Goal: Task Accomplishment & Management: Use online tool/utility

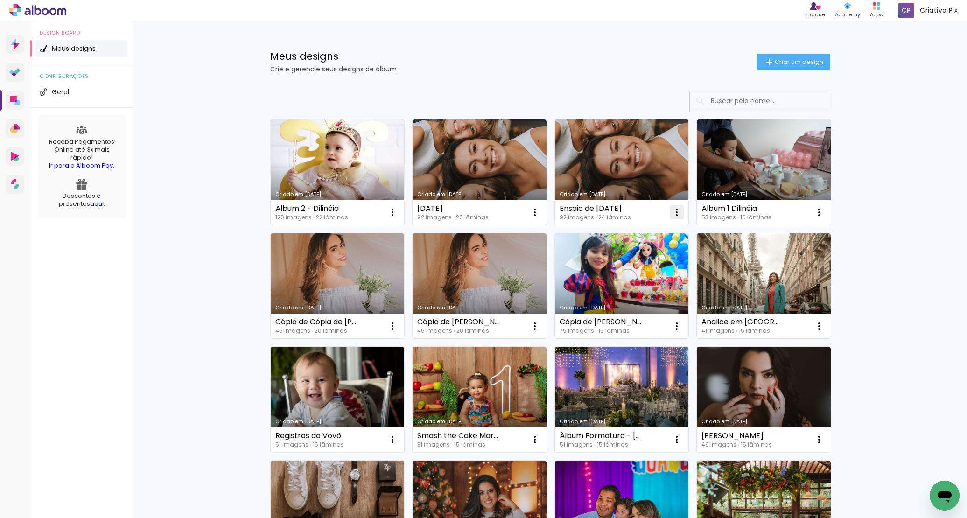
click at [671, 207] on iron-icon at bounding box center [676, 212] width 11 height 11
click at [654, 269] on paper-item "Excluir" at bounding box center [636, 274] width 92 height 19
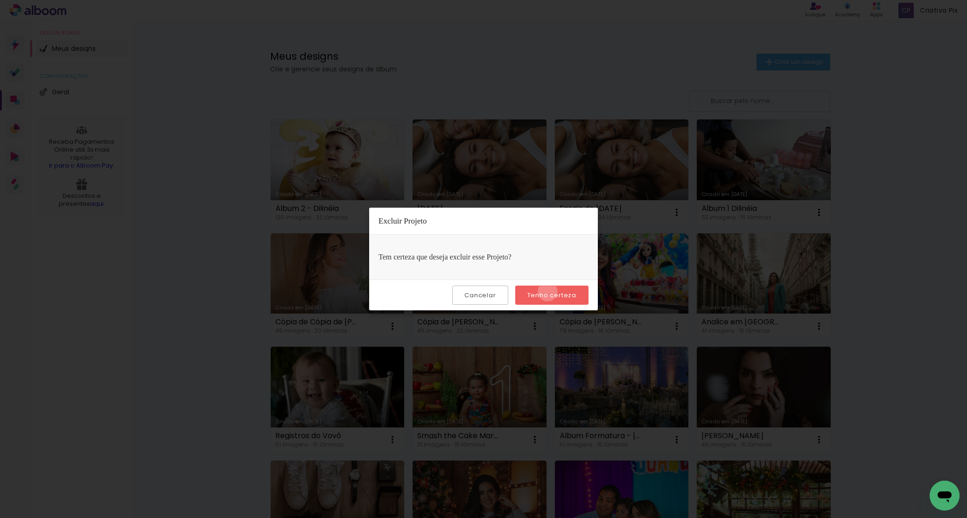
click at [0, 0] on slot "Tenho certeza" at bounding box center [0, 0] width 0 height 0
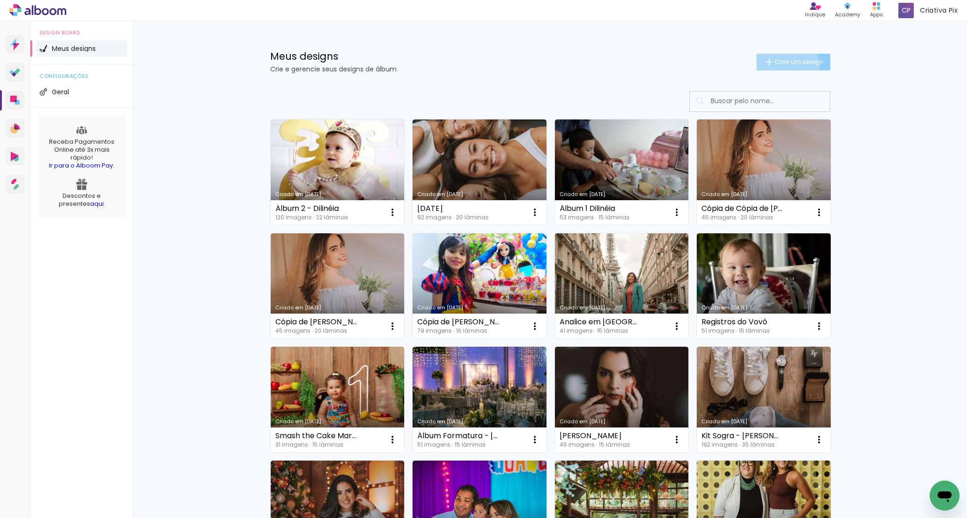
click at [779, 67] on paper-button "Criar um design" at bounding box center [793, 62] width 74 height 17
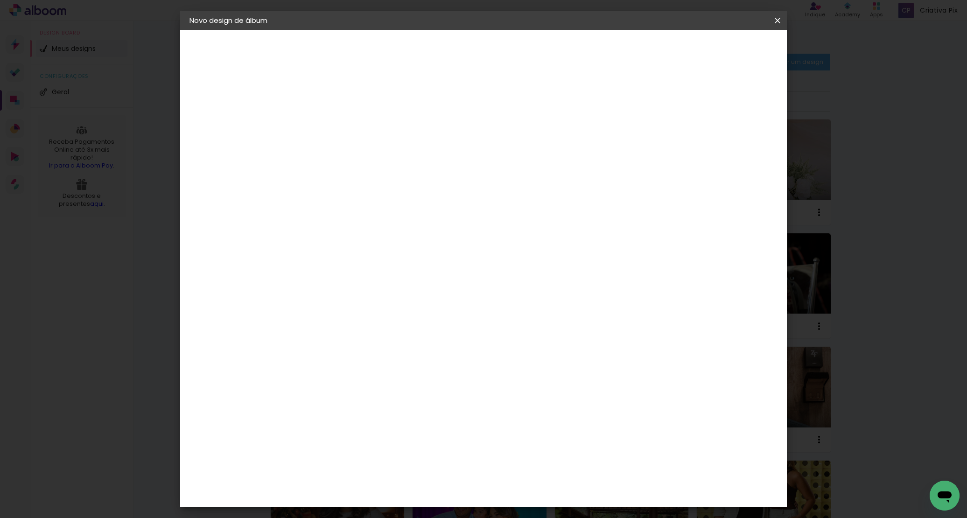
click at [342, 119] on input at bounding box center [342, 125] width 0 height 14
type input "ENSAIO INFANTIL"
type paper-input "ENSAIO INFANTIL"
click at [0, 0] on slot "Avançar" at bounding box center [0, 0] width 0 height 0
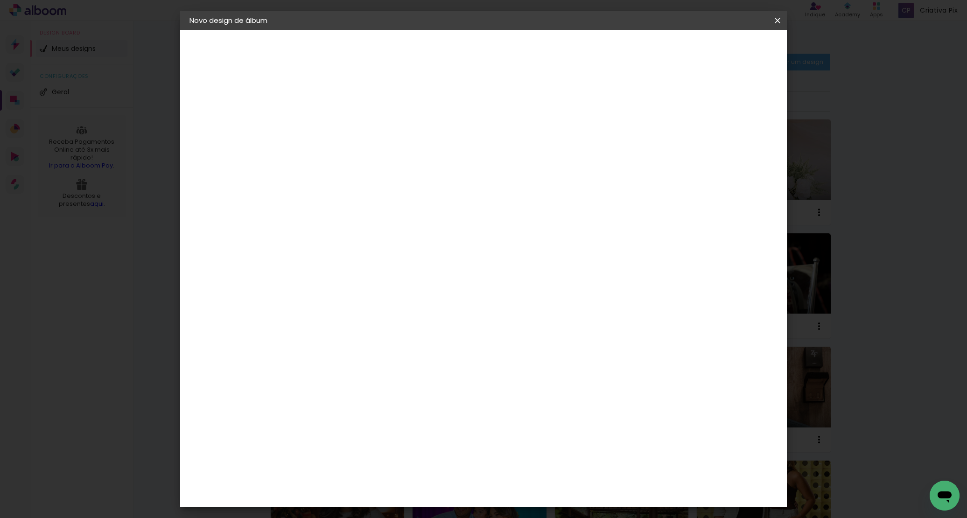
click at [415, 389] on paper-item "Photoalbum Universal" at bounding box center [365, 401] width 101 height 24
click at [516, 50] on paper-button "Avançar" at bounding box center [494, 50] width 46 height 16
click at [378, 157] on input "text" at bounding box center [360, 162] width 36 height 14
click at [545, 154] on paper-item "Padrão" at bounding box center [544, 155] width 187 height 19
type input "Padrão"
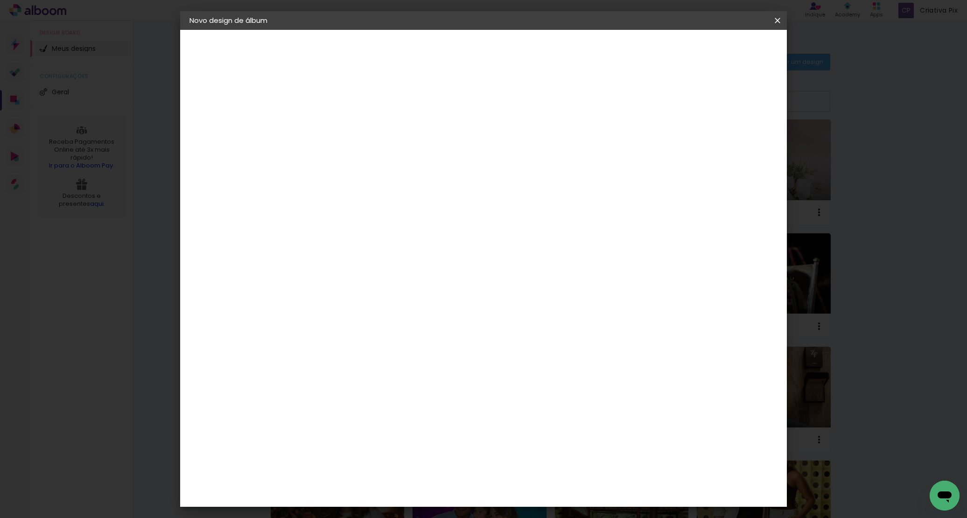
click at [0, 0] on slot "Avançar" at bounding box center [0, 0] width 0 height 0
click at [719, 53] on span "Iniciar design" at bounding box center [697, 49] width 42 height 7
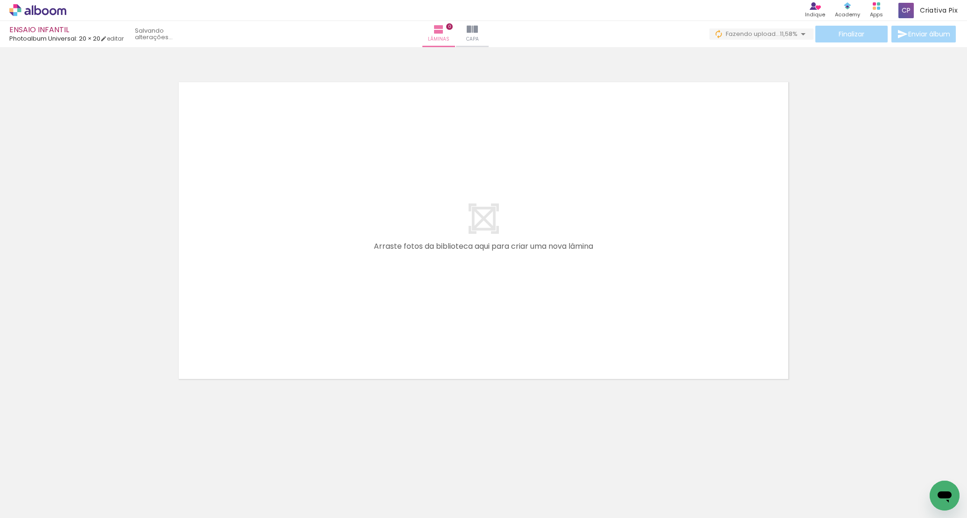
click at [20, 28] on div "ENSAIO INFANTIL" at bounding box center [66, 30] width 114 height 9
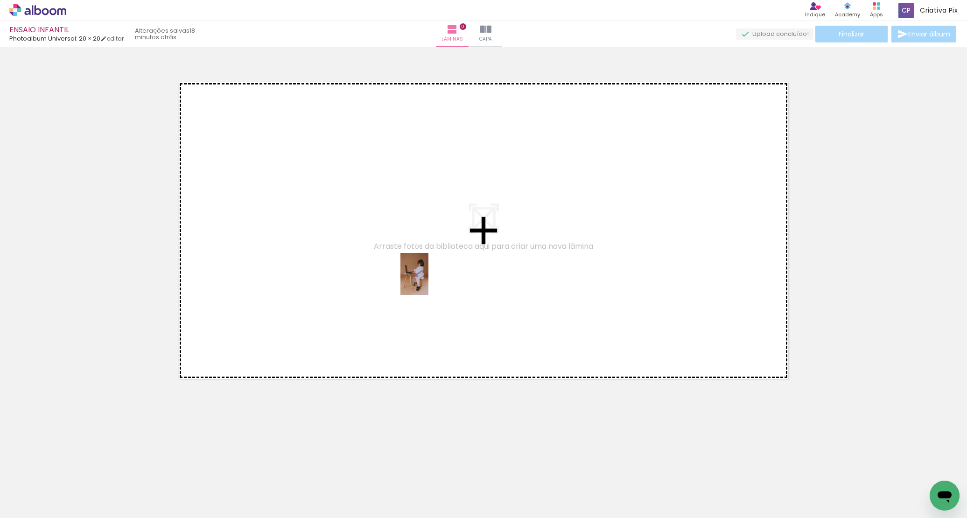
drag, startPoint x: 884, startPoint y: 490, endPoint x: 705, endPoint y: 443, distance: 184.8
click at [414, 274] on quentale-workspace at bounding box center [483, 259] width 967 height 518
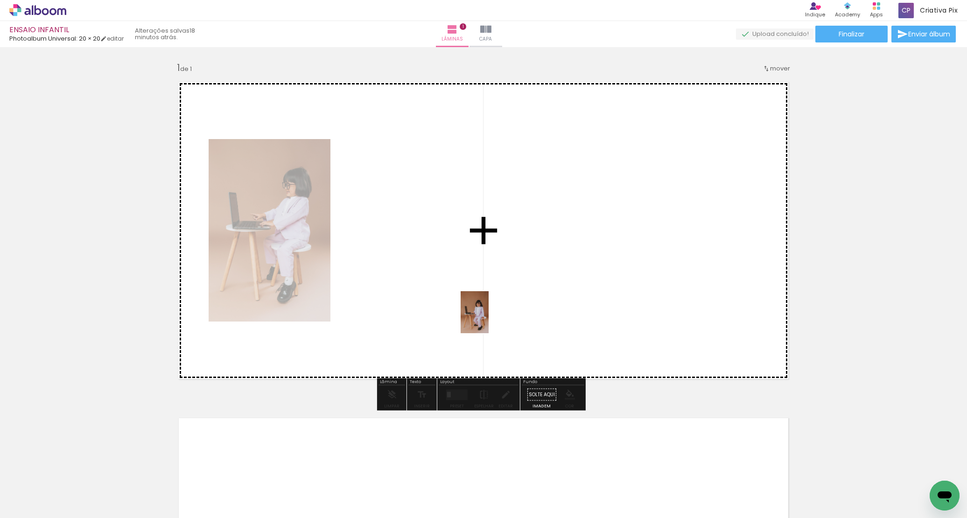
drag, startPoint x: 809, startPoint y: 486, endPoint x: 488, endPoint y: 319, distance: 361.2
click at [488, 319] on quentale-workspace at bounding box center [483, 259] width 967 height 518
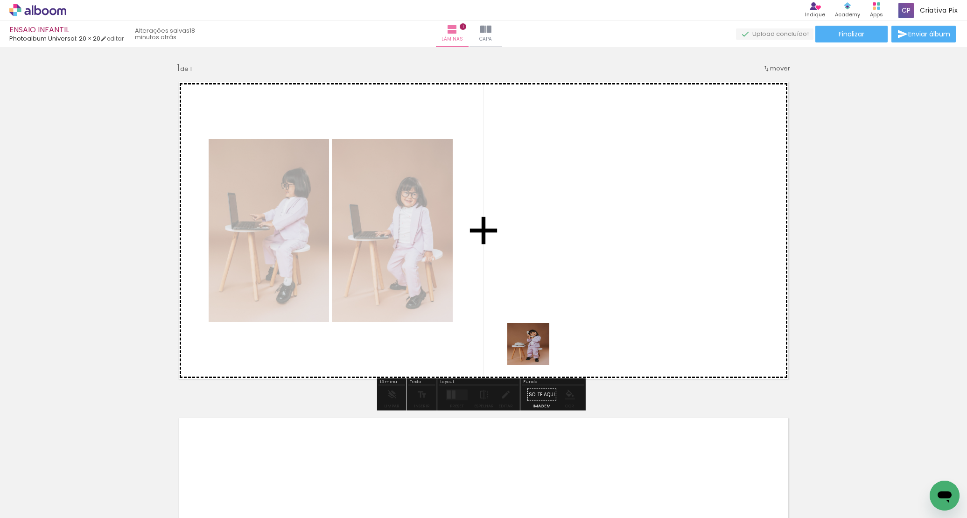
drag, startPoint x: 555, startPoint y: 489, endPoint x: 535, endPoint y: 349, distance: 141.3
click at [535, 350] on quentale-workspace at bounding box center [483, 259] width 967 height 518
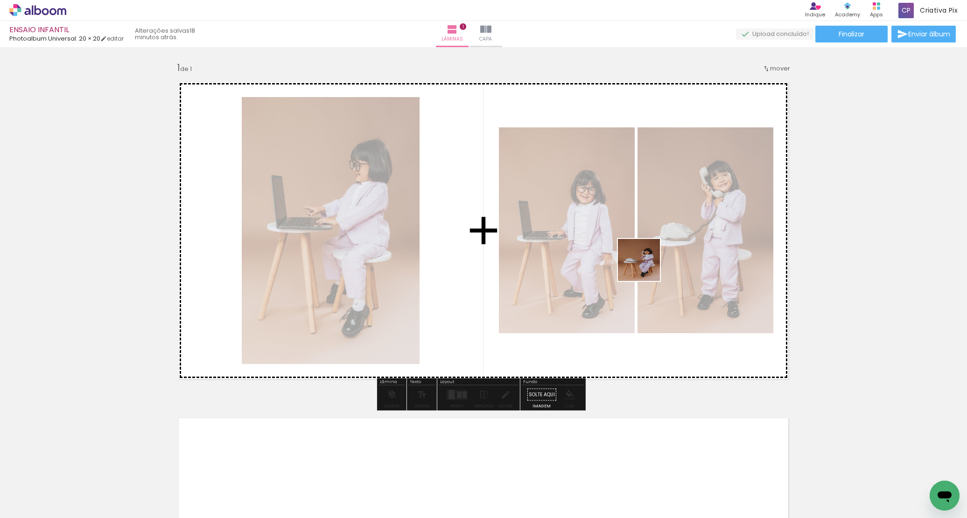
drag, startPoint x: 533, startPoint y: 485, endPoint x: 656, endPoint y: 238, distance: 275.6
click at [656, 238] on quentale-workspace at bounding box center [483, 259] width 967 height 518
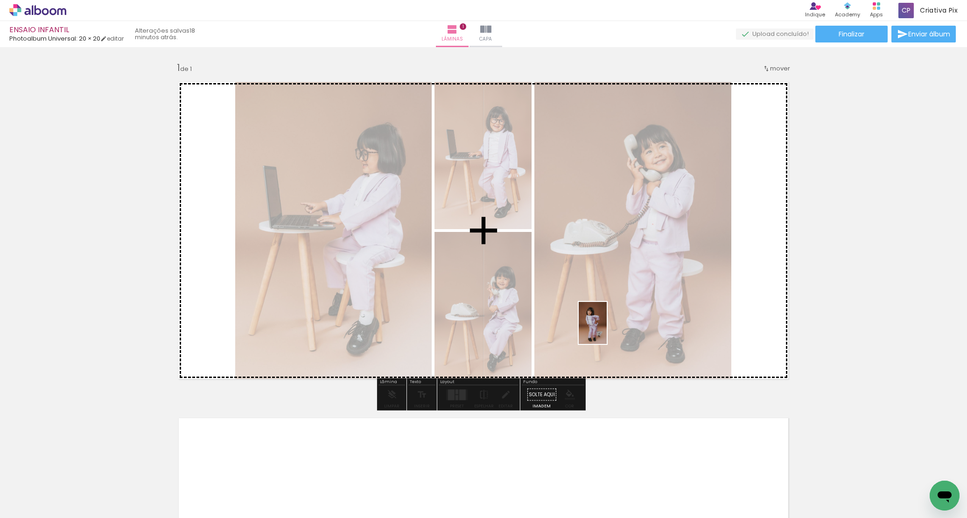
drag, startPoint x: 423, startPoint y: 499, endPoint x: 607, endPoint y: 330, distance: 249.3
click at [607, 330] on quentale-workspace at bounding box center [483, 259] width 967 height 518
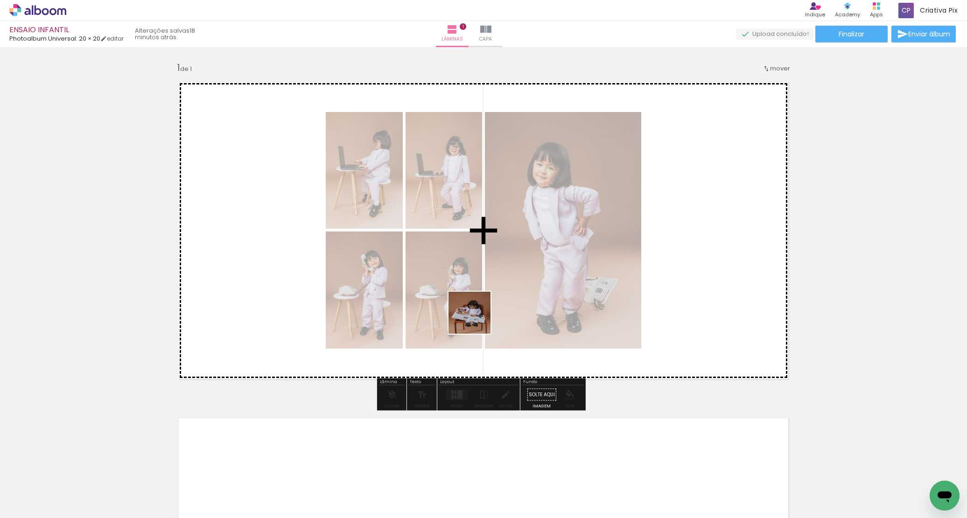
drag, startPoint x: 349, startPoint y: 493, endPoint x: 374, endPoint y: 469, distance: 34.0
click at [518, 268] on quentale-workspace at bounding box center [483, 259] width 967 height 518
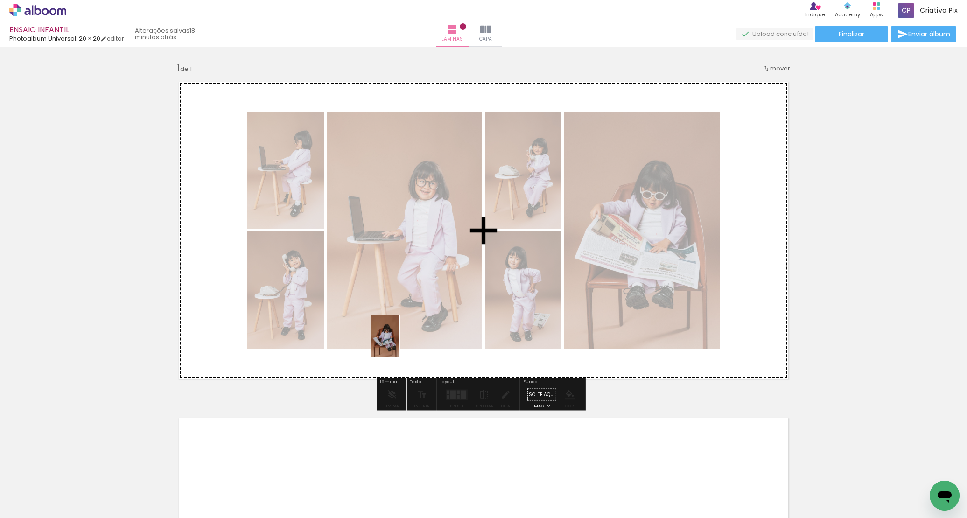
drag, startPoint x: 306, startPoint y: 492, endPoint x: 399, endPoint y: 343, distance: 175.7
click at [399, 343] on quentale-workspace at bounding box center [483, 259] width 967 height 518
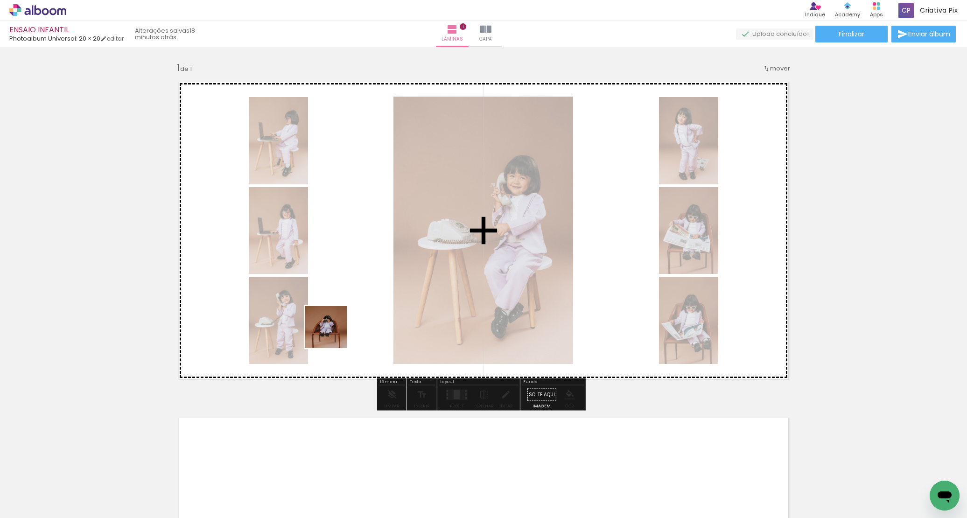
drag, startPoint x: 257, startPoint y: 487, endPoint x: 366, endPoint y: 285, distance: 229.6
click at [366, 285] on quentale-workspace at bounding box center [483, 259] width 967 height 518
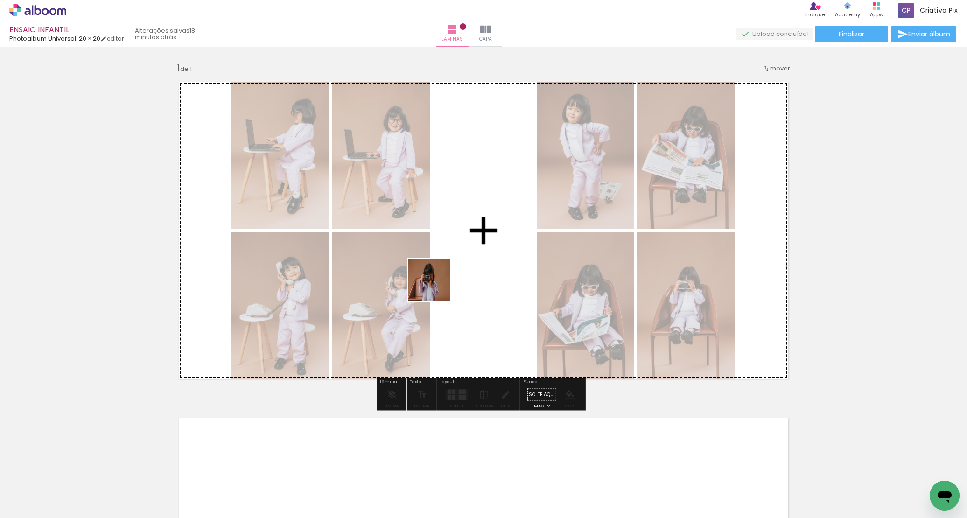
drag, startPoint x: 84, startPoint y: 490, endPoint x: 448, endPoint y: 279, distance: 421.2
click at [448, 279] on quentale-workspace at bounding box center [483, 259] width 967 height 518
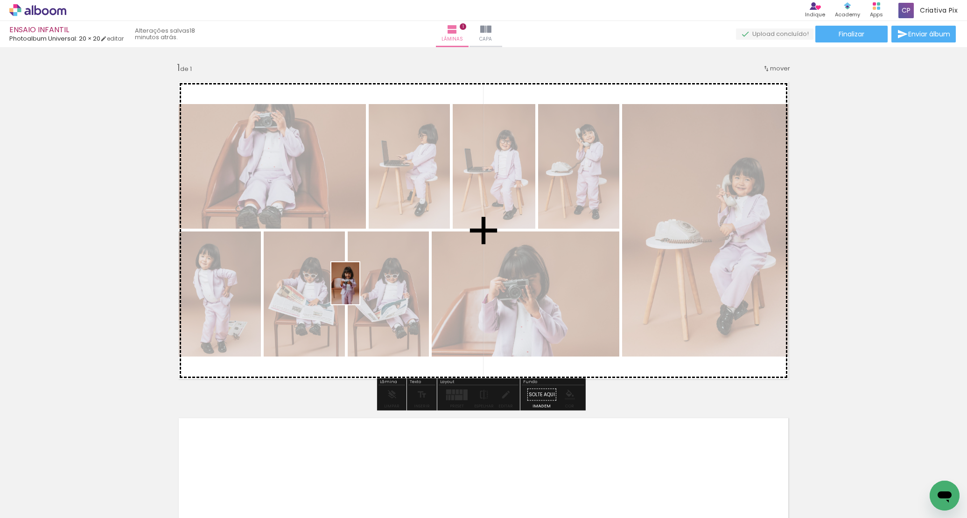
drag, startPoint x: 206, startPoint y: 488, endPoint x: 356, endPoint y: 307, distance: 236.0
click at [359, 290] on quentale-workspace at bounding box center [483, 259] width 967 height 518
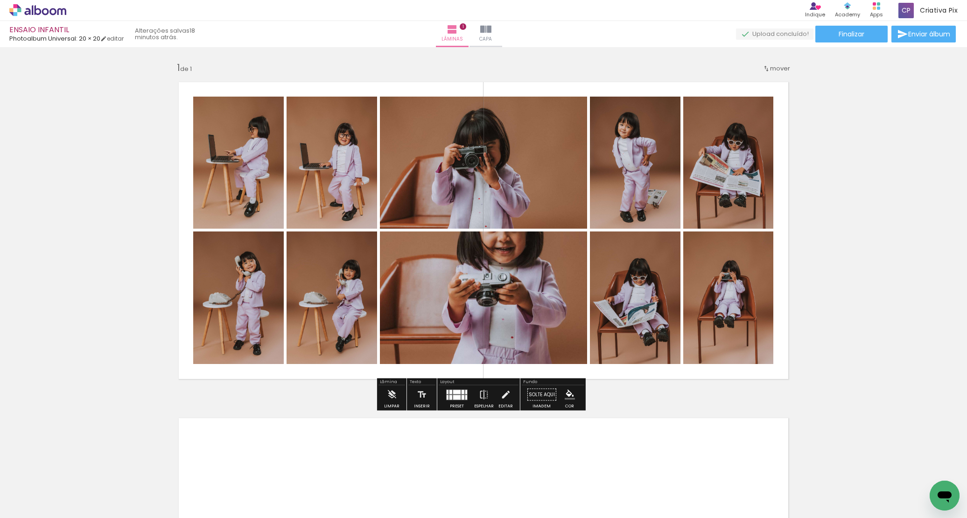
click at [462, 397] on quentale-layouter at bounding box center [456, 394] width 21 height 11
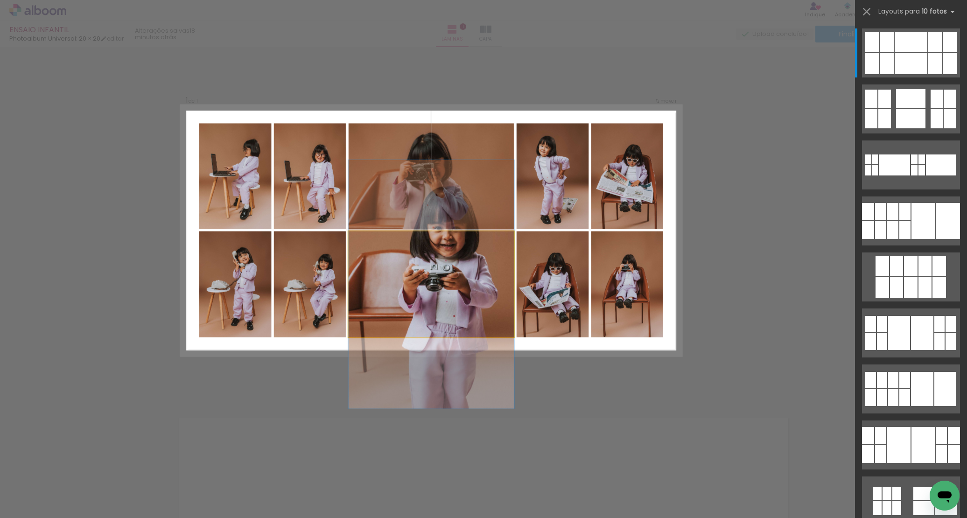
click at [486, 295] on quentale-photo at bounding box center [431, 284] width 166 height 106
click at [482, 290] on quentale-photo at bounding box center [431, 284] width 166 height 106
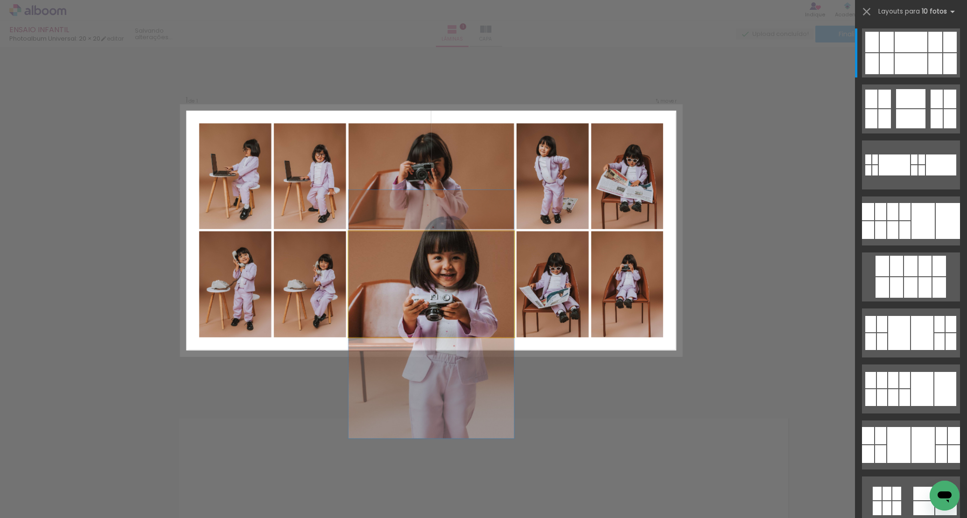
drag, startPoint x: 482, startPoint y: 290, endPoint x: 483, endPoint y: 327, distance: 37.3
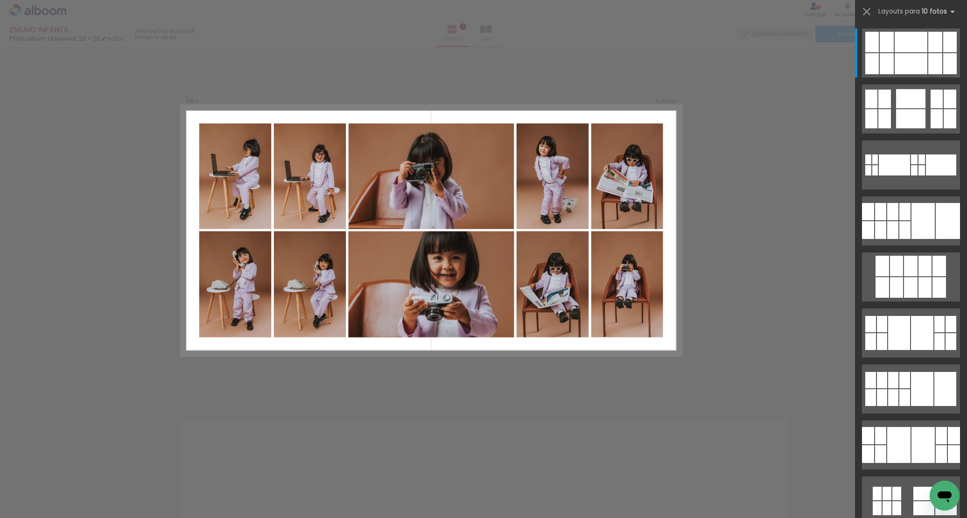
click at [761, 326] on div "Confirmar Cancelar" at bounding box center [483, 394] width 967 height 694
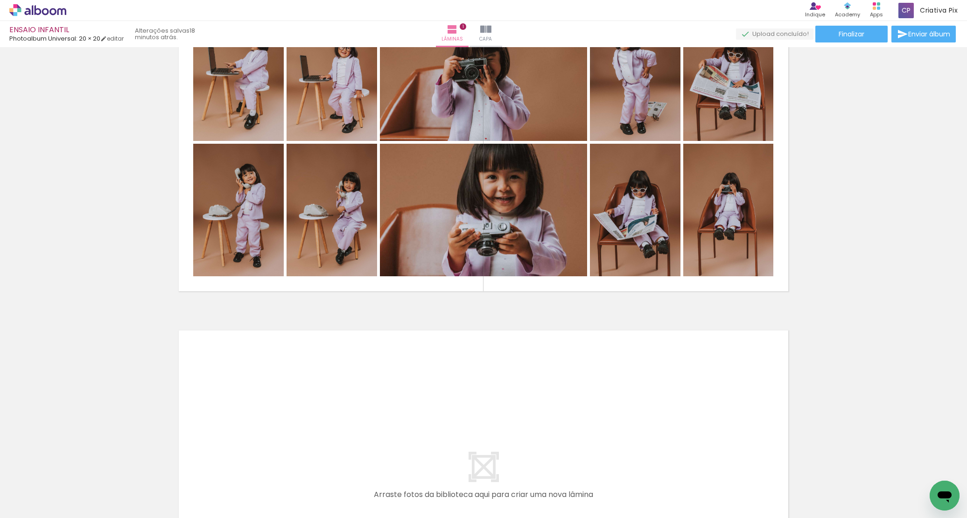
scroll to position [3, 0]
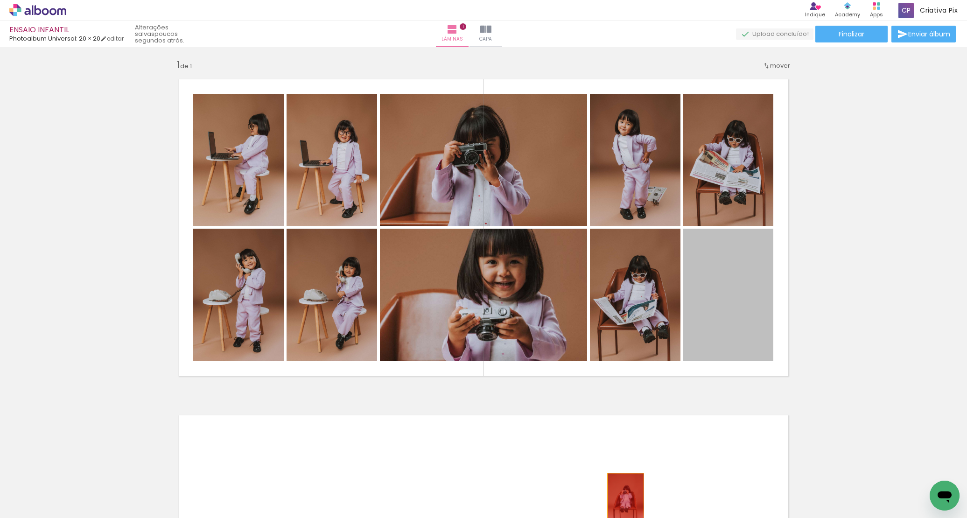
drag, startPoint x: 732, startPoint y: 287, endPoint x: 620, endPoint y: 502, distance: 241.6
click at [620, 502] on quentale-workspace at bounding box center [483, 259] width 967 height 518
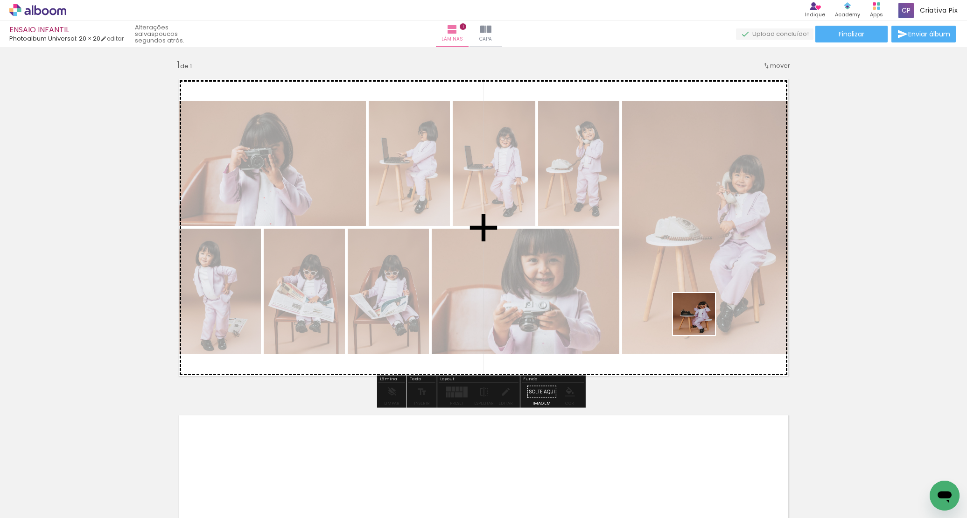
drag, startPoint x: 624, startPoint y: 495, endPoint x: 716, endPoint y: 325, distance: 192.9
click at [707, 302] on quentale-workspace at bounding box center [483, 259] width 967 height 518
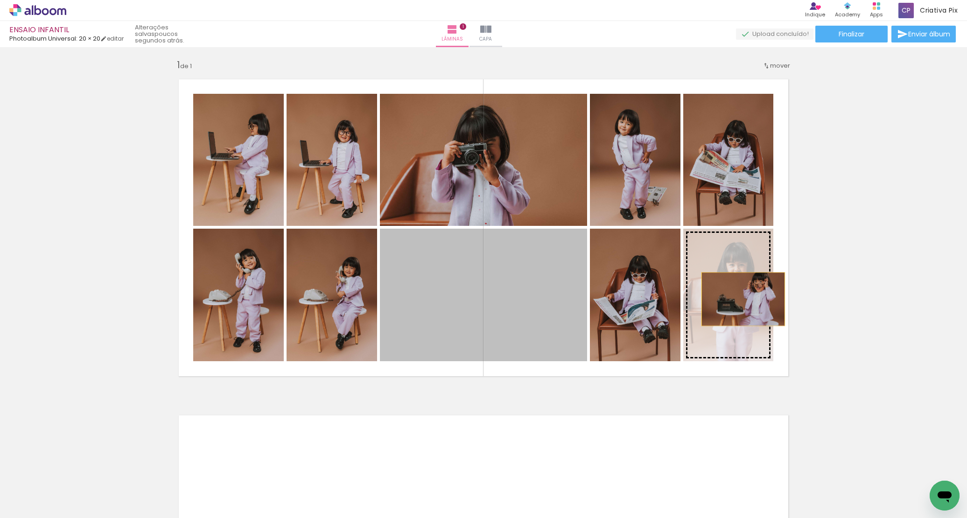
drag, startPoint x: 546, startPoint y: 278, endPoint x: 739, endPoint y: 299, distance: 194.7
click at [0, 0] on slot at bounding box center [0, 0] width 0 height 0
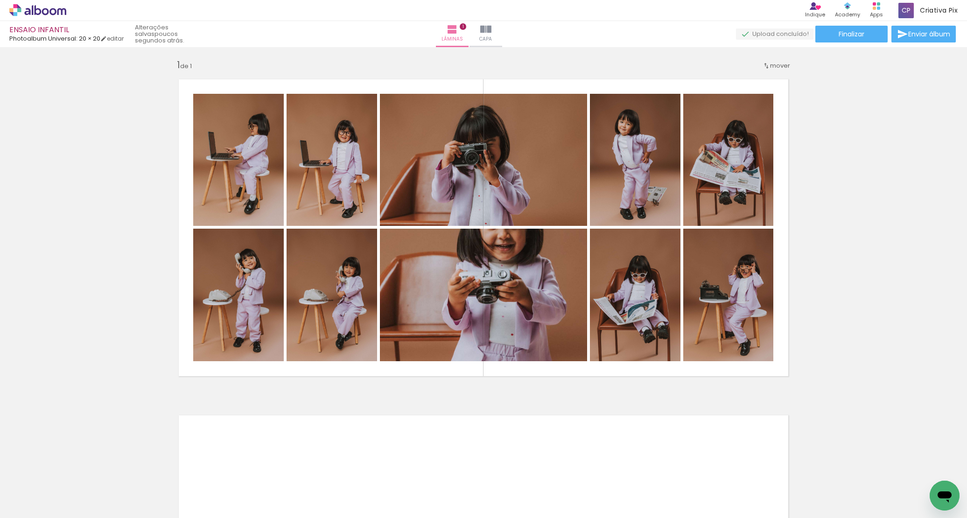
scroll to position [0, 198]
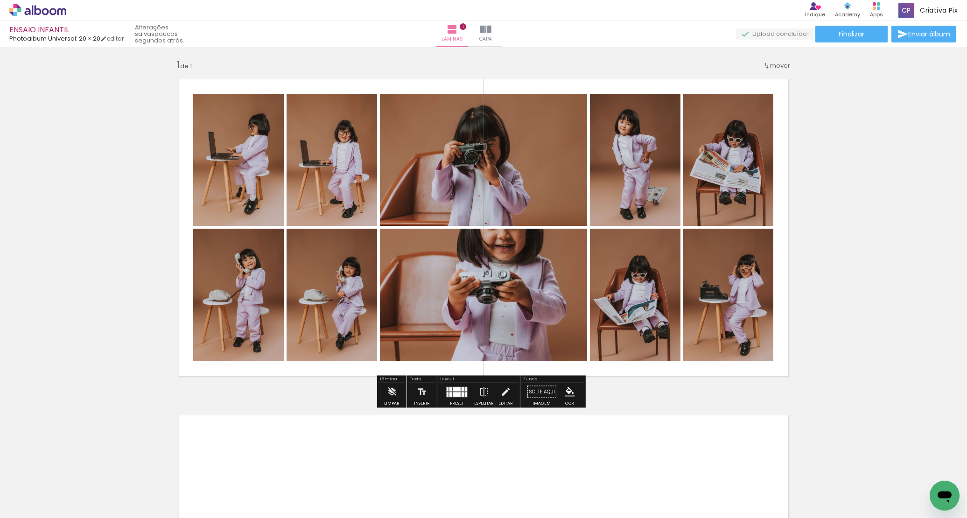
click at [490, 309] on quentale-photo at bounding box center [483, 295] width 207 height 132
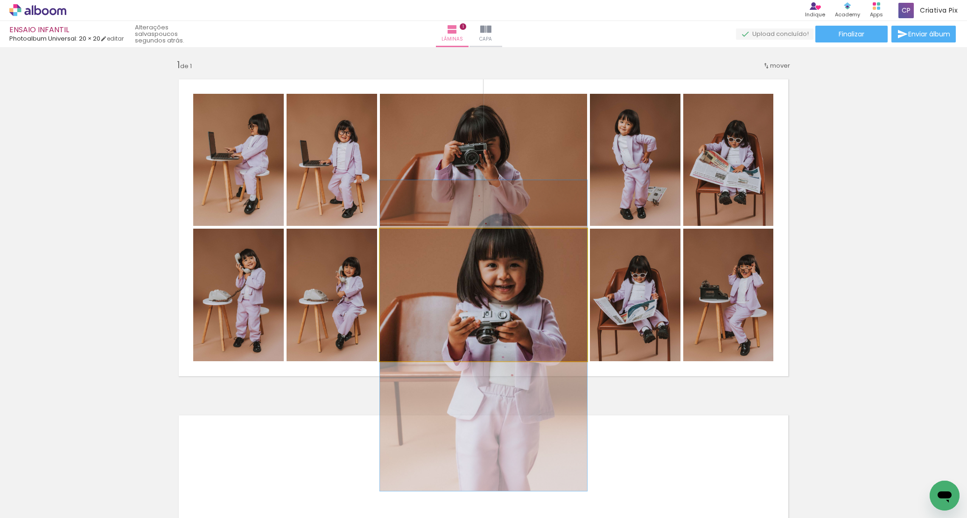
drag, startPoint x: 490, startPoint y: 309, endPoint x: 493, endPoint y: 349, distance: 40.7
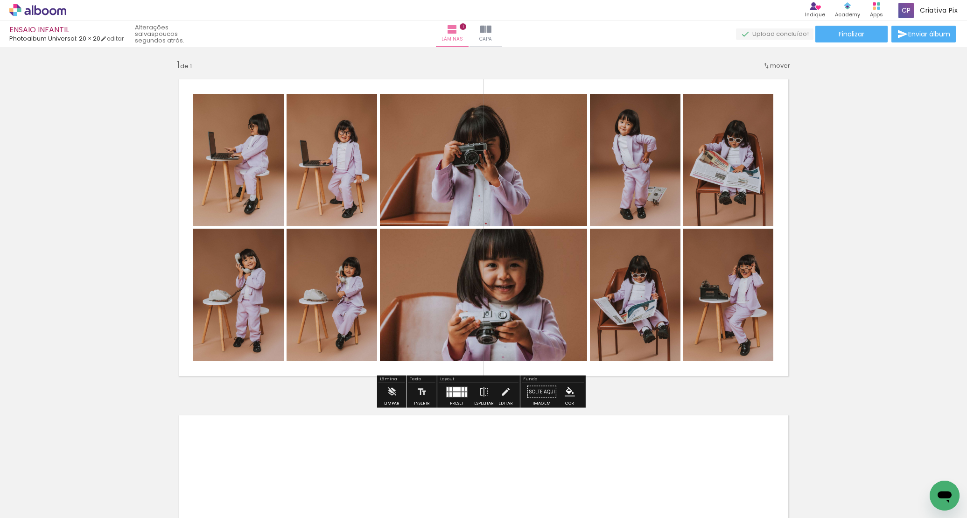
click at [813, 283] on div "Inserir lâmina 1 de 1" at bounding box center [483, 384] width 967 height 672
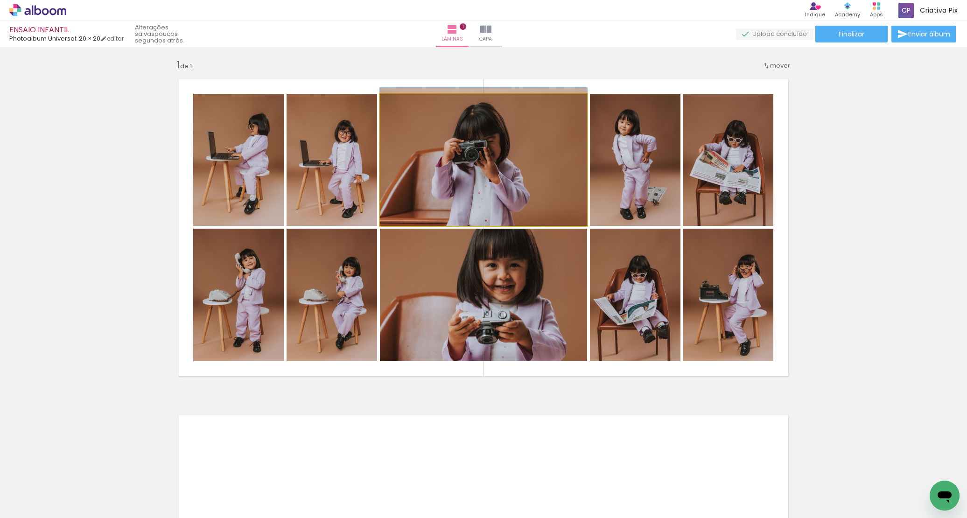
drag, startPoint x: 532, startPoint y: 166, endPoint x: 531, endPoint y: 153, distance: 12.2
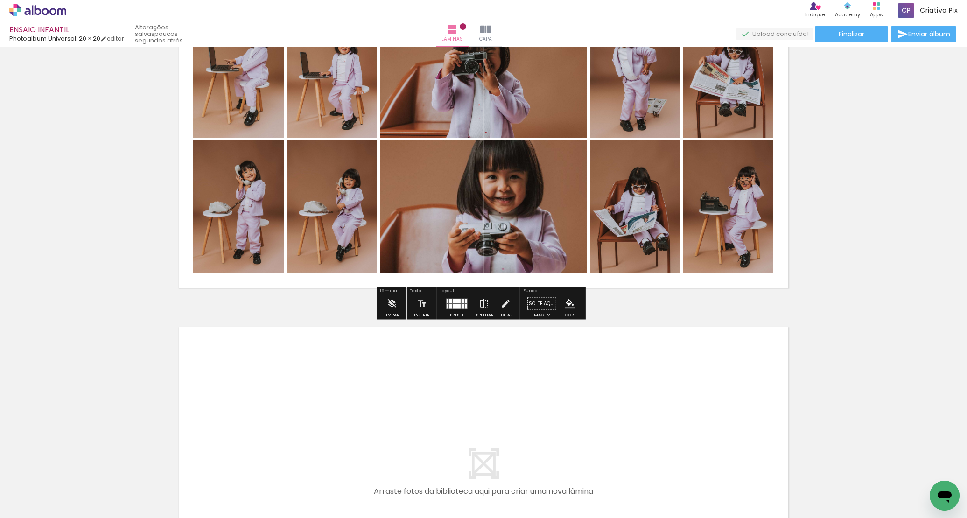
scroll to position [267, 0]
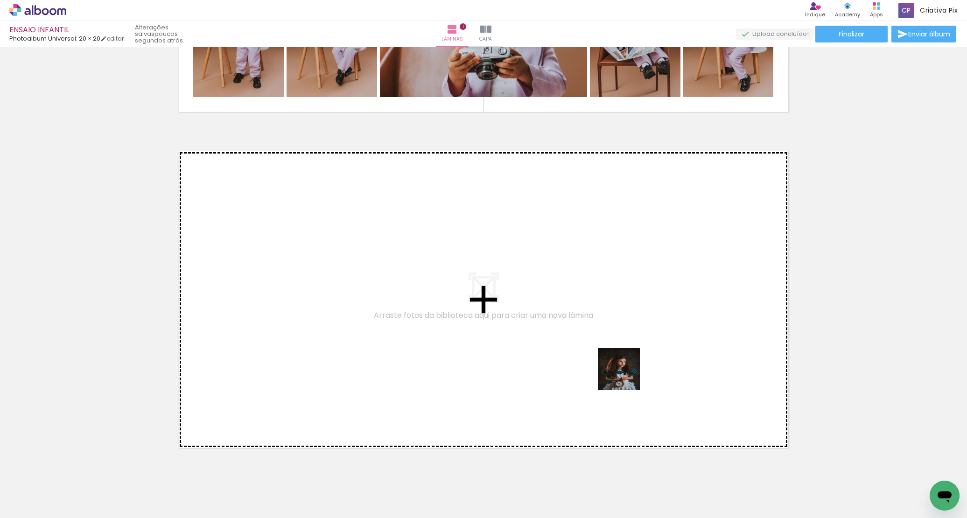
drag, startPoint x: 741, startPoint y: 495, endPoint x: 576, endPoint y: 335, distance: 230.0
click at [576, 335] on quentale-workspace at bounding box center [483, 259] width 967 height 518
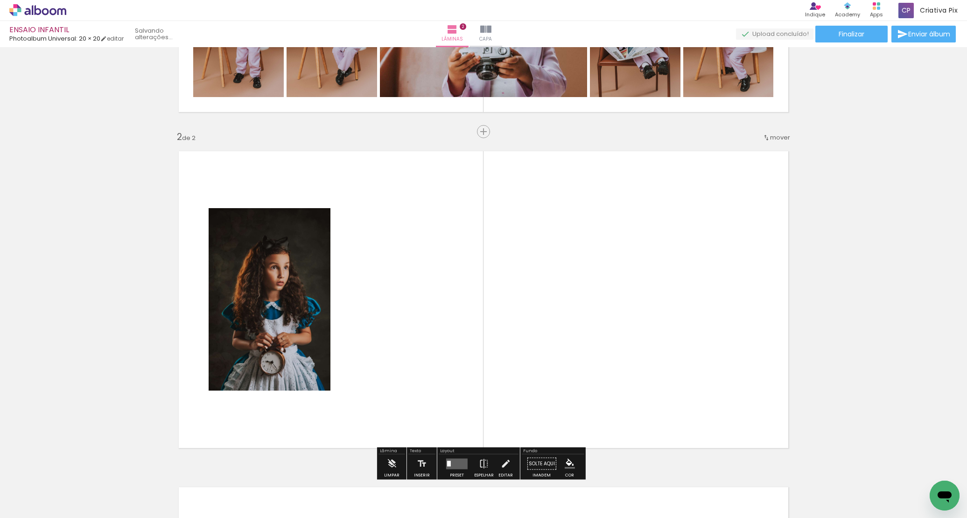
scroll to position [313, 0]
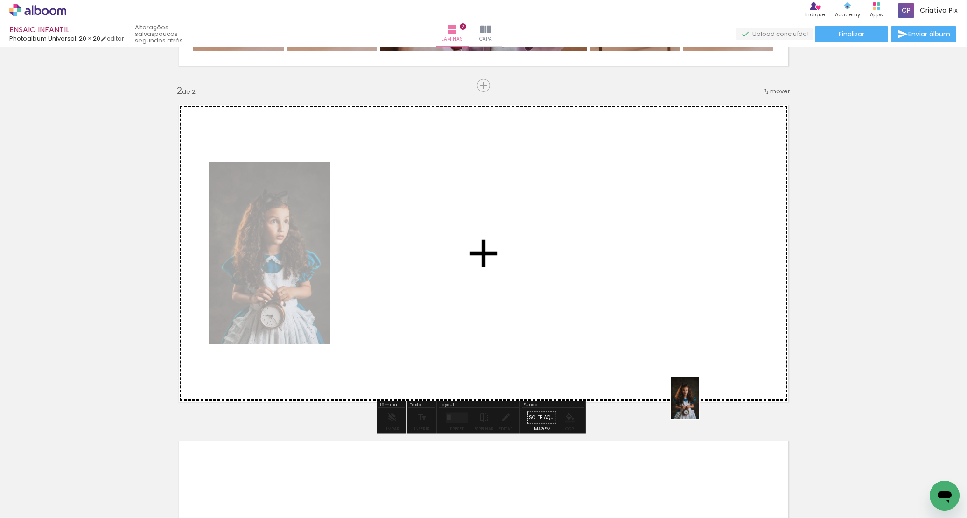
drag, startPoint x: 776, startPoint y: 499, endPoint x: 839, endPoint y: 460, distance: 74.8
click at [618, 321] on quentale-workspace at bounding box center [483, 259] width 967 height 518
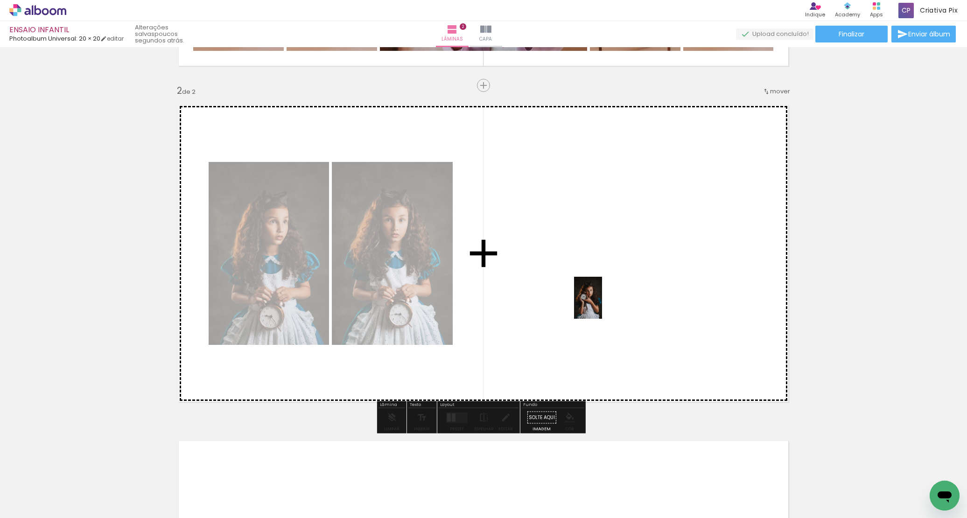
drag, startPoint x: 840, startPoint y: 491, endPoint x: 832, endPoint y: 446, distance: 45.5
click at [602, 304] on quentale-workspace at bounding box center [483, 259] width 967 height 518
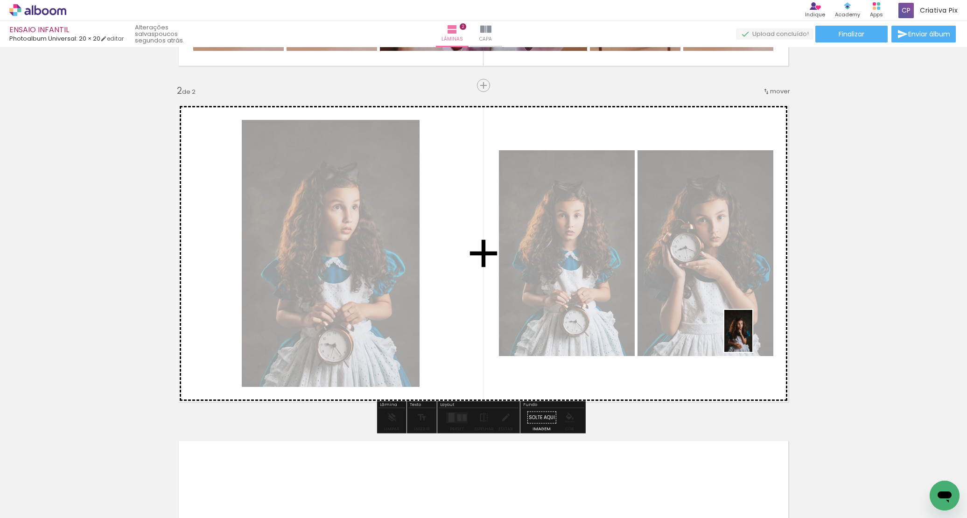
drag, startPoint x: 908, startPoint y: 501, endPoint x: 737, endPoint y: 308, distance: 258.1
click at [730, 296] on quentale-workspace at bounding box center [483, 259] width 967 height 518
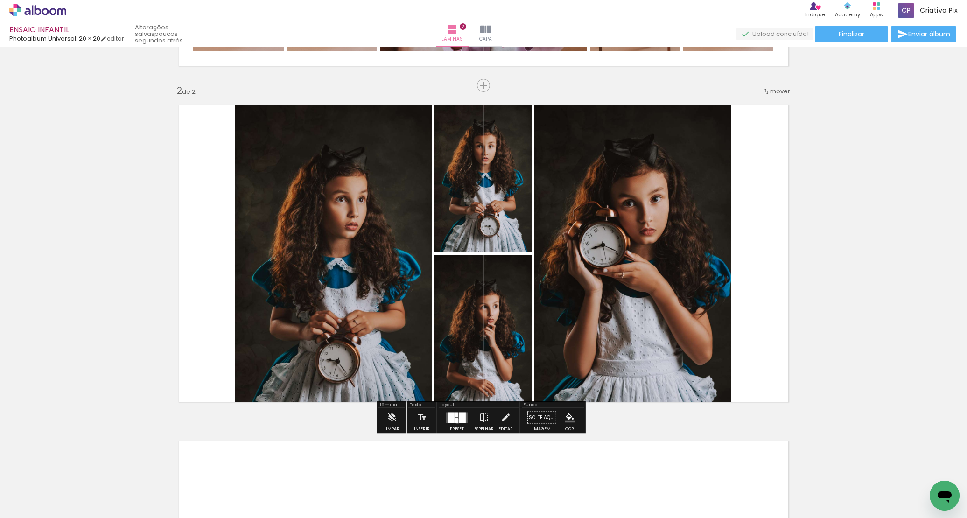
click at [455, 421] on div at bounding box center [456, 420] width 3 height 5
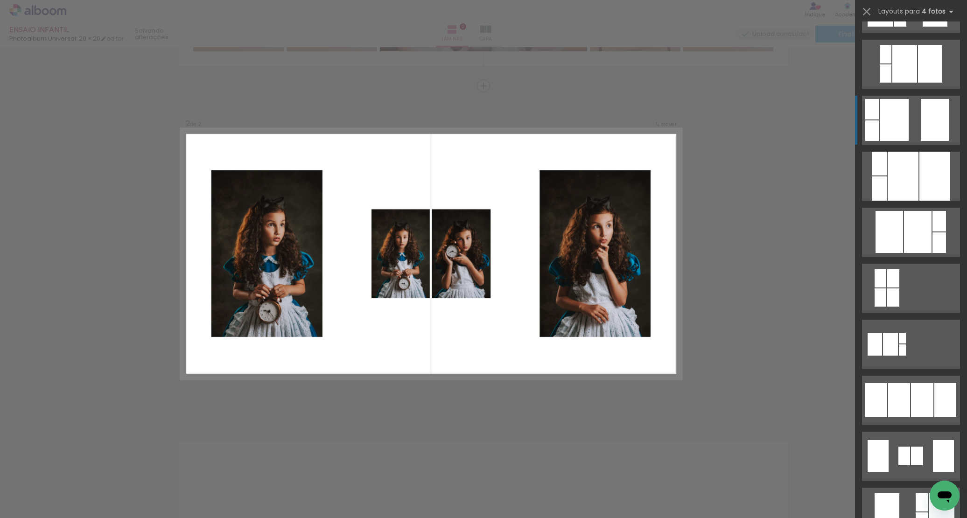
scroll to position [347, 0]
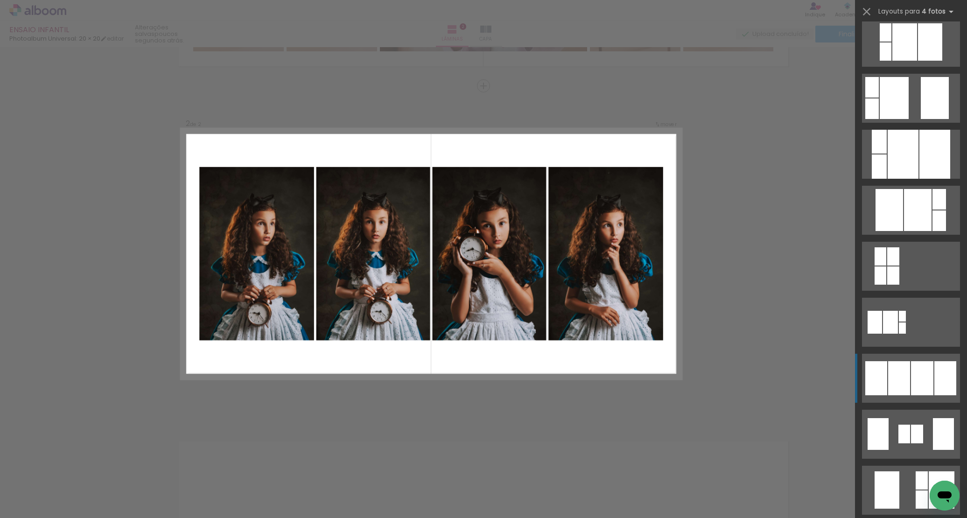
click at [888, 385] on div at bounding box center [899, 378] width 22 height 34
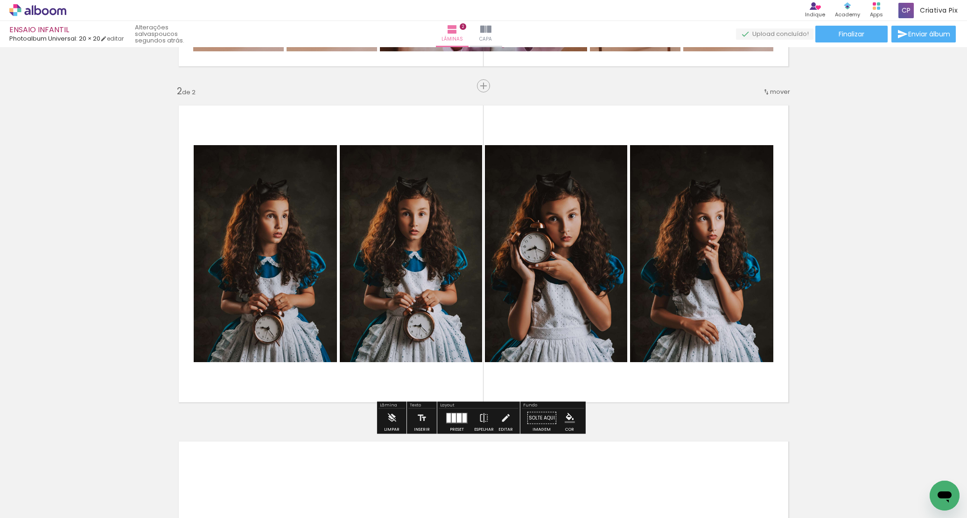
click at [457, 417] on div at bounding box center [459, 417] width 5 height 9
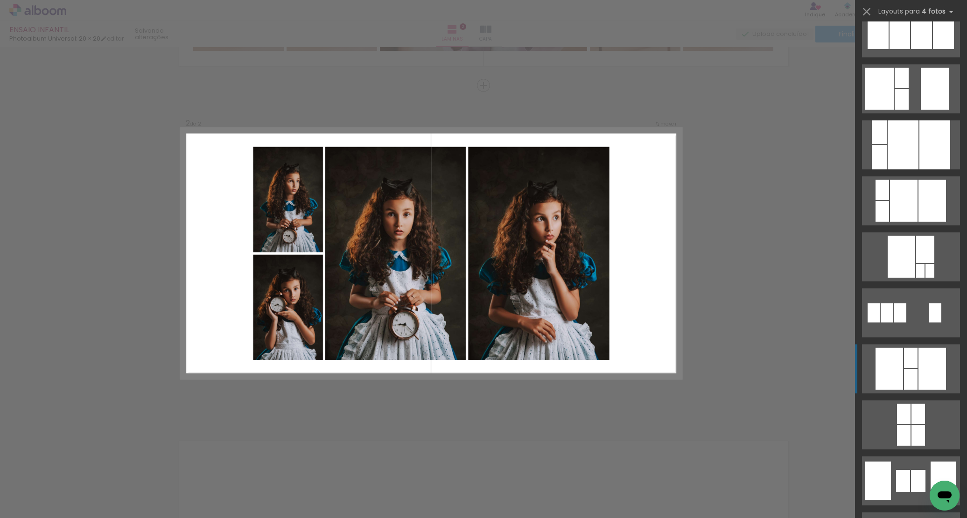
scroll to position [1017, 0]
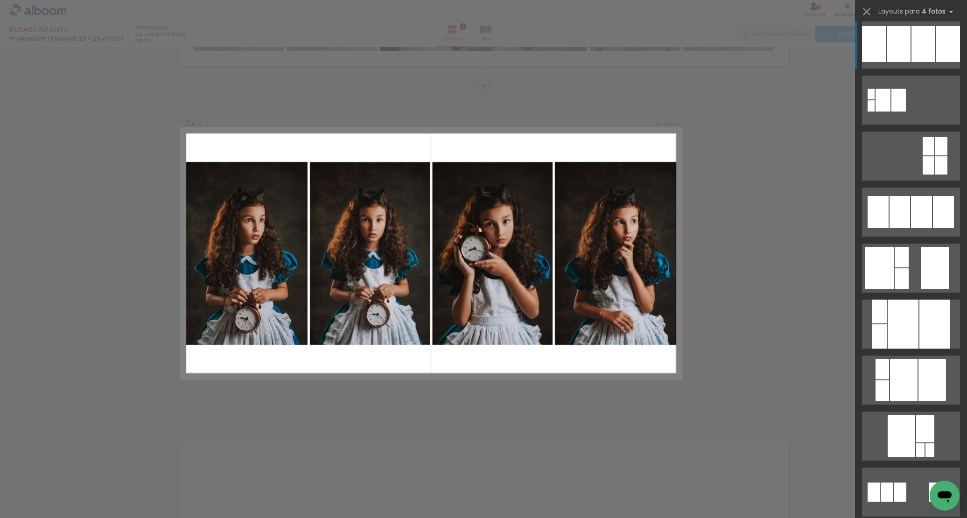
click at [894, 52] on div at bounding box center [898, 44] width 23 height 36
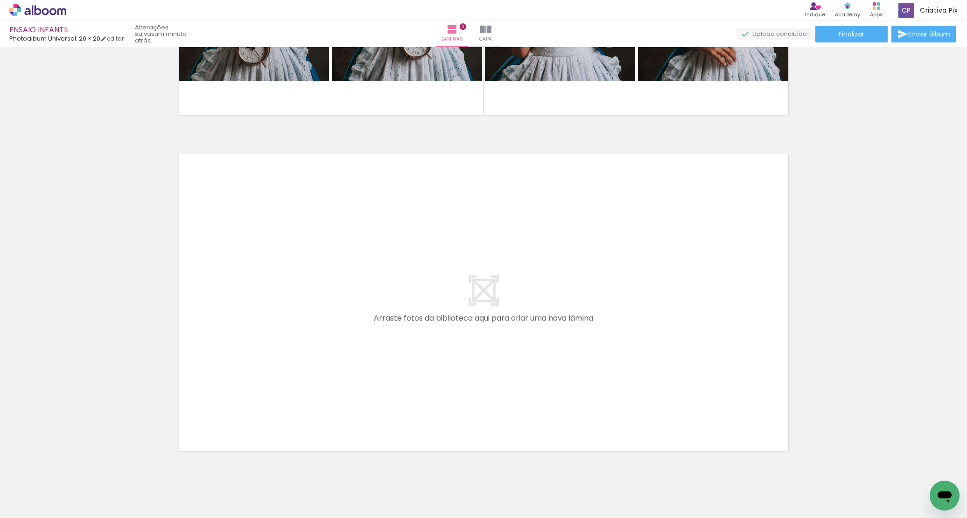
scroll to position [0, 896]
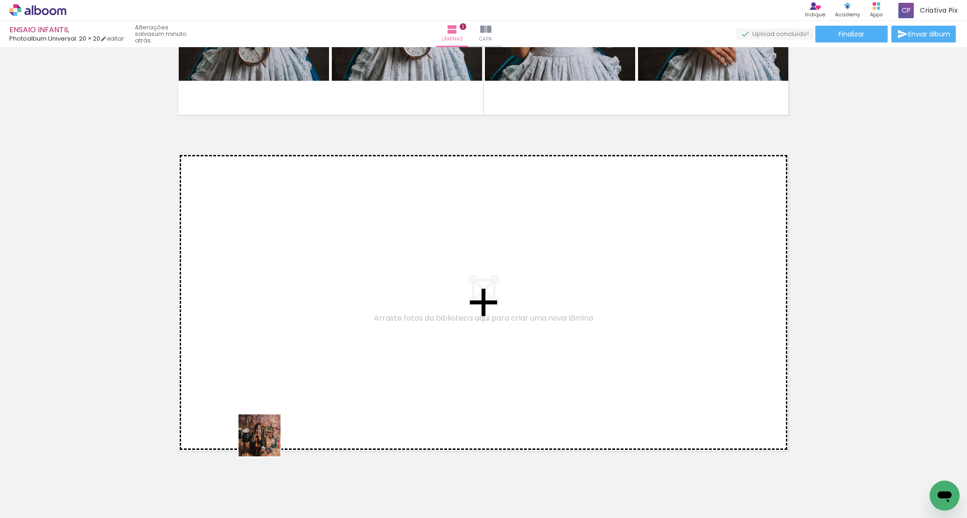
drag, startPoint x: 248, startPoint y: 489, endPoint x: 293, endPoint y: 330, distance: 165.1
click at [293, 330] on quentale-workspace at bounding box center [483, 259] width 967 height 518
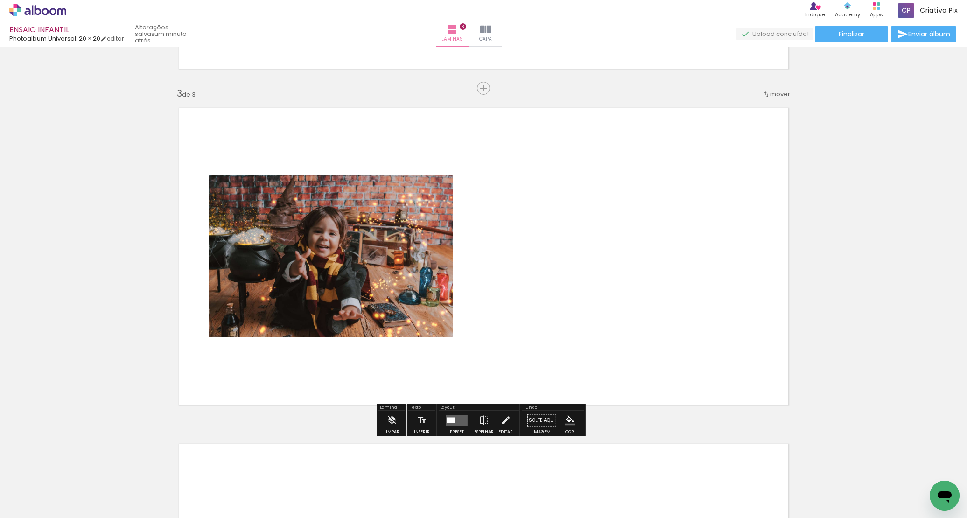
scroll to position [649, 0]
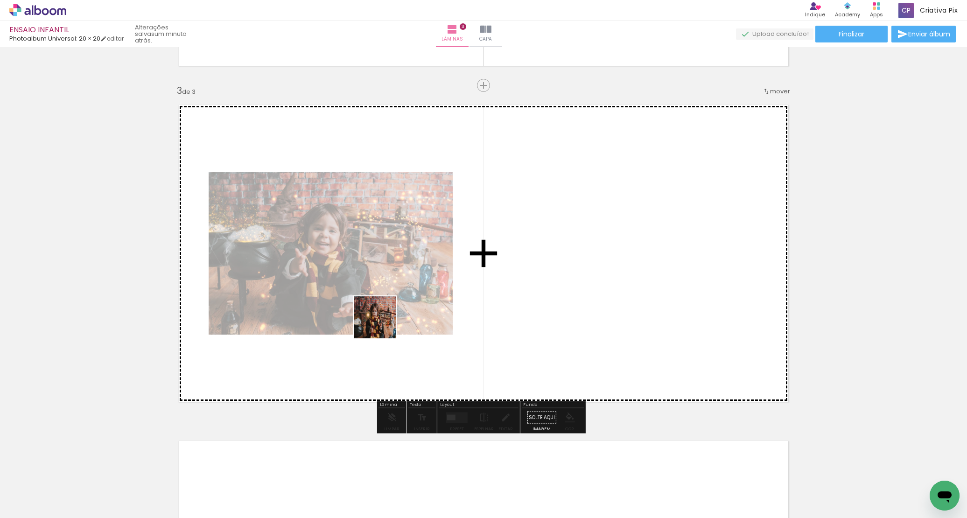
drag, startPoint x: 293, startPoint y: 485, endPoint x: 380, endPoint y: 473, distance: 88.5
click at [400, 312] on quentale-workspace at bounding box center [483, 259] width 967 height 518
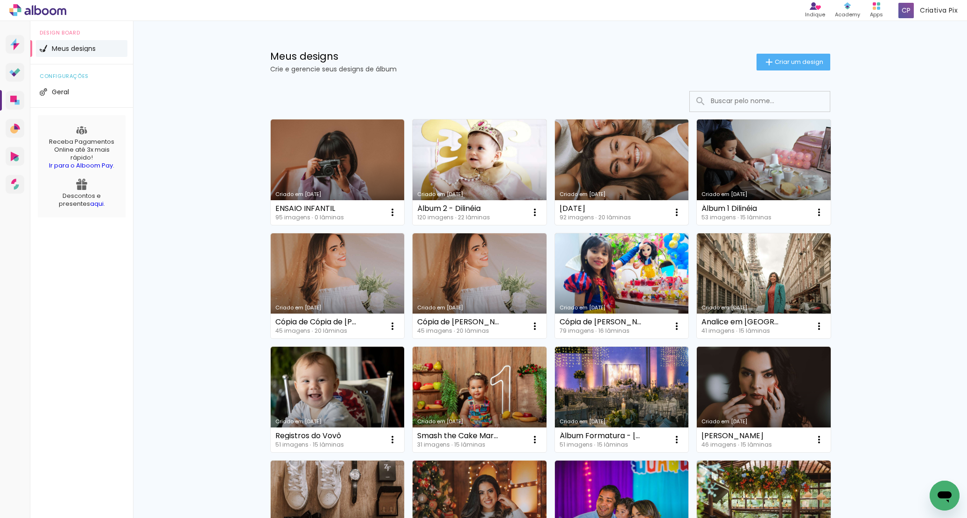
click at [608, 164] on link "Criado em [DATE]" at bounding box center [622, 171] width 134 height 105
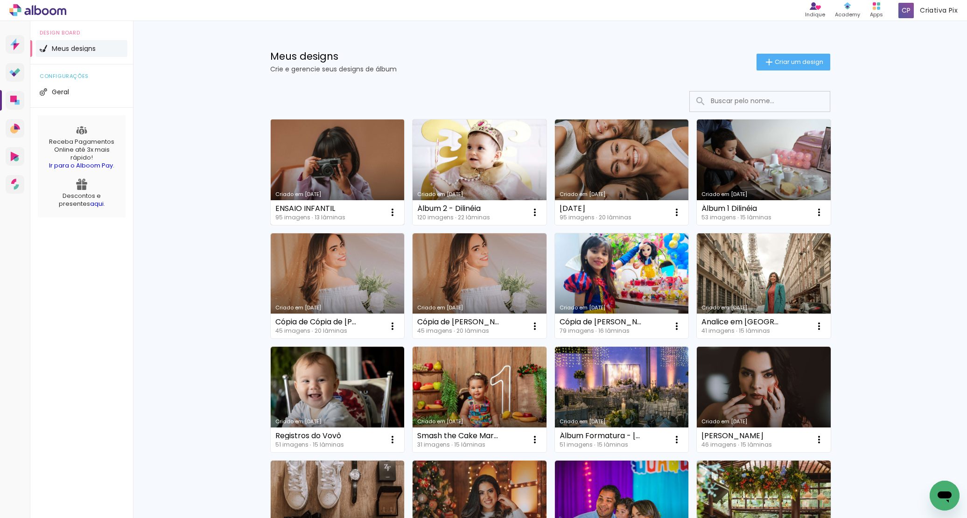
click at [303, 167] on link "Criado em [DATE]" at bounding box center [338, 171] width 134 height 105
